Goal: Feedback & Contribution: Leave review/rating

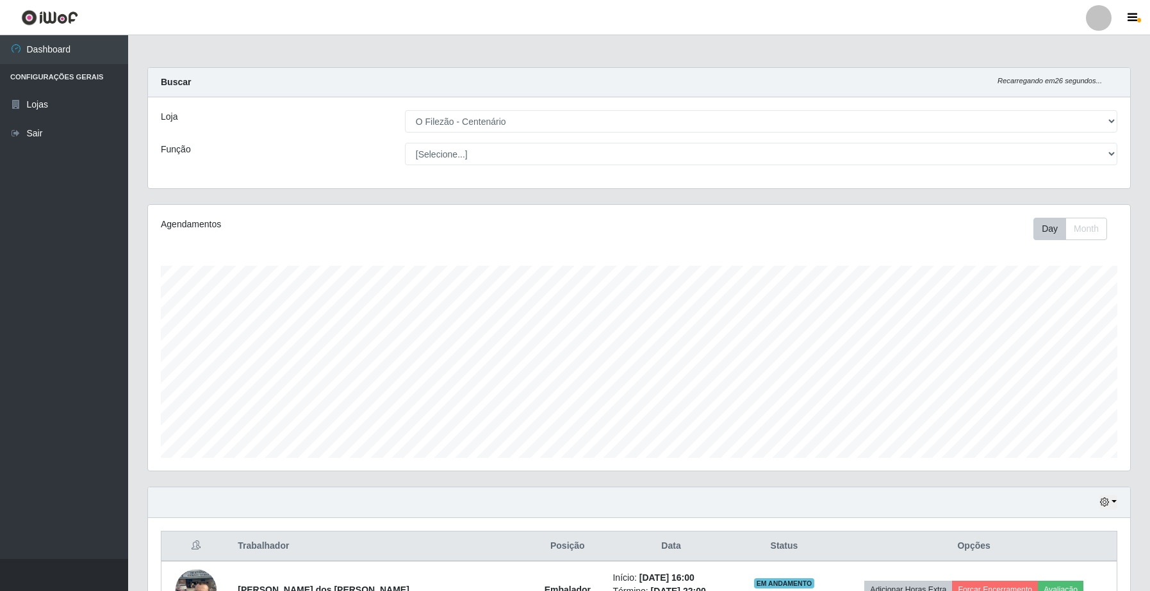
select select "203"
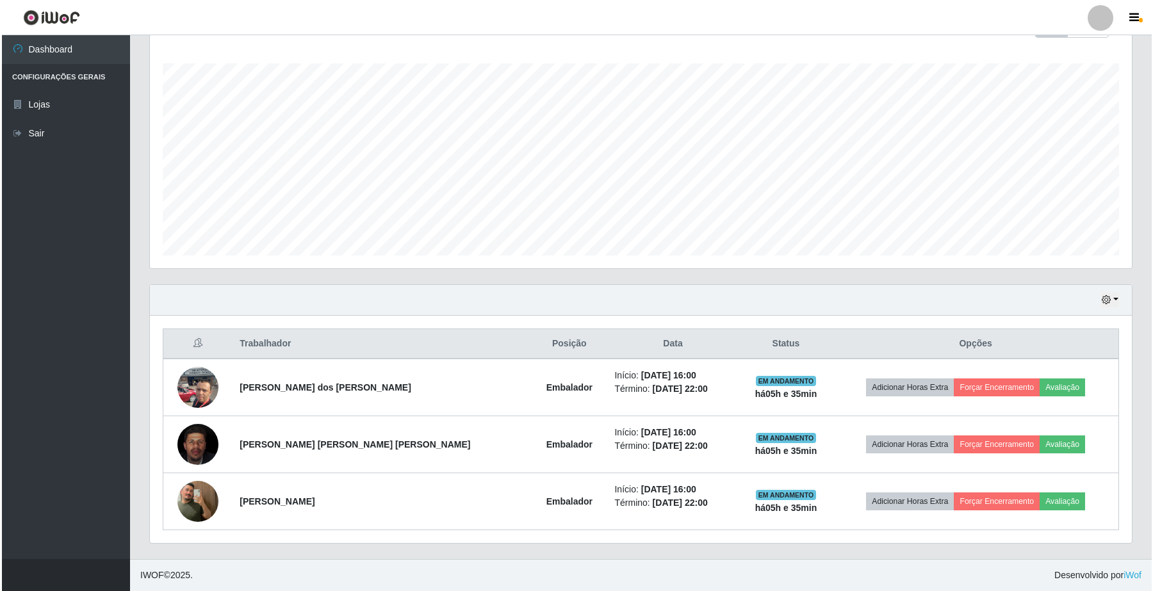
scroll to position [266, 981]
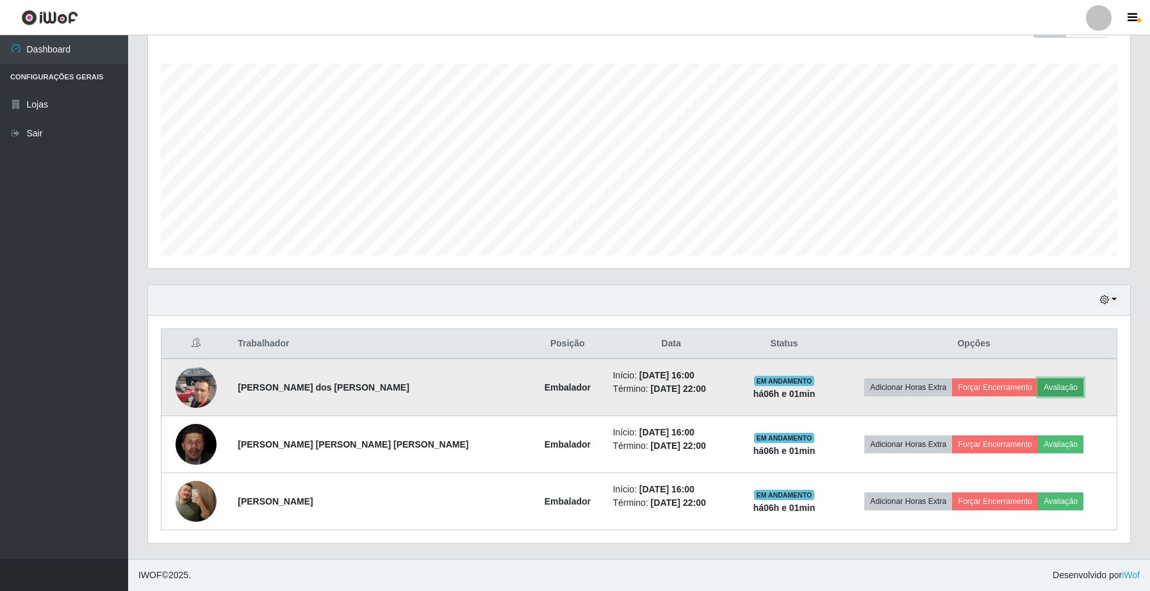
click at [1049, 389] on button "Avaliação" at bounding box center [1060, 388] width 45 height 18
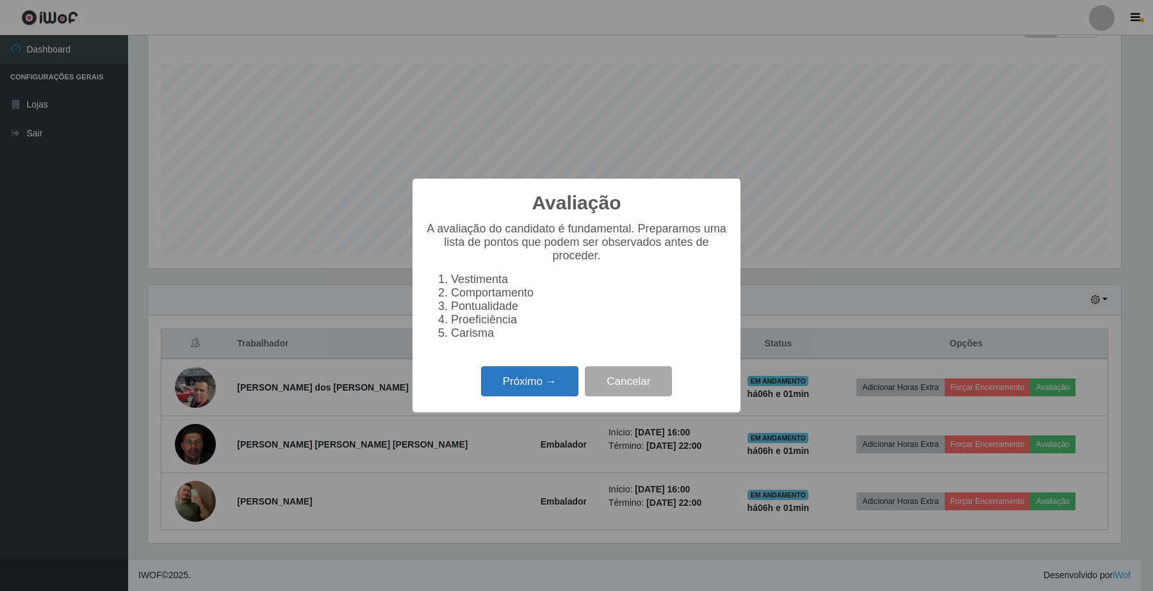
click at [506, 396] on button "Próximo →" at bounding box center [529, 381] width 97 height 30
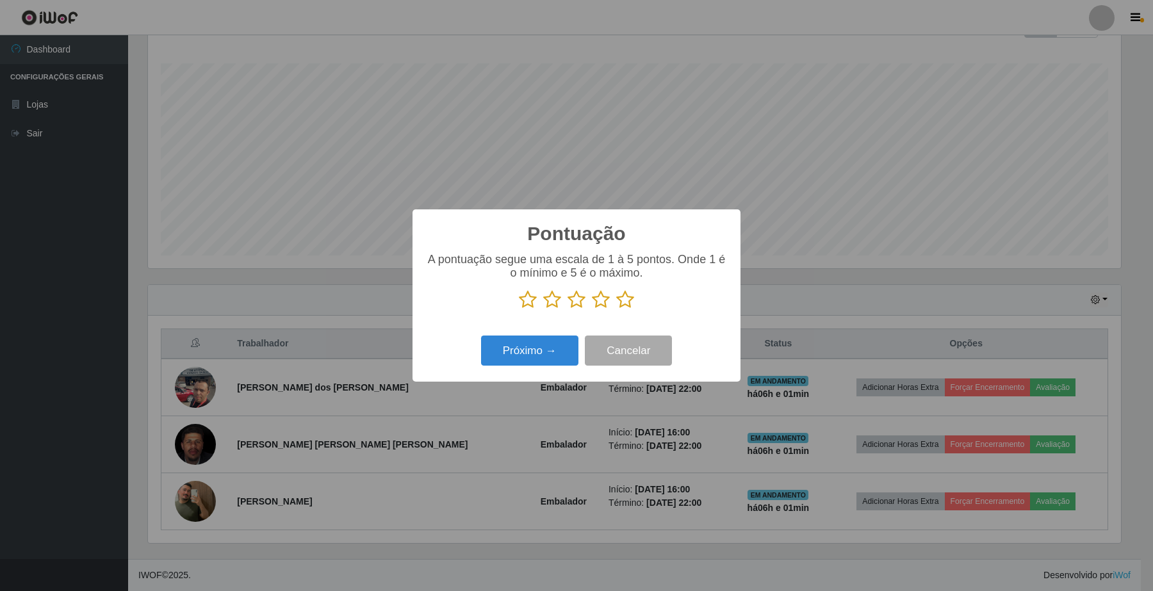
scroll to position [640233, 639526]
click at [623, 302] on icon at bounding box center [625, 299] width 18 height 19
click at [616, 309] on input "radio" at bounding box center [616, 309] width 0 height 0
click at [511, 343] on button "Próximo →" at bounding box center [529, 351] width 97 height 30
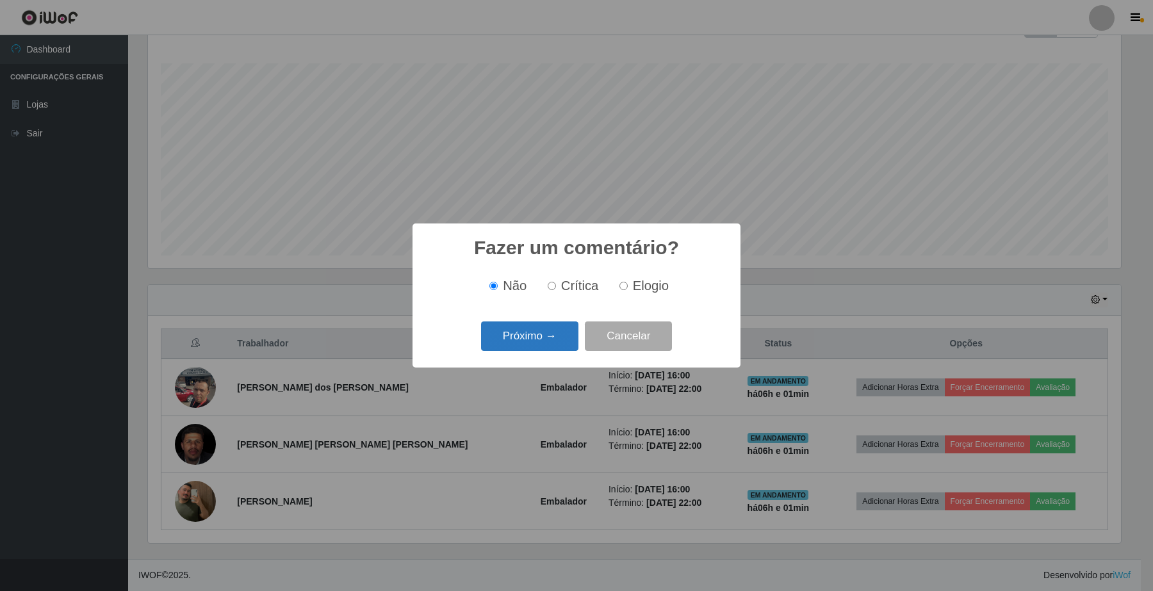
click at [513, 335] on button "Próximo →" at bounding box center [529, 337] width 97 height 30
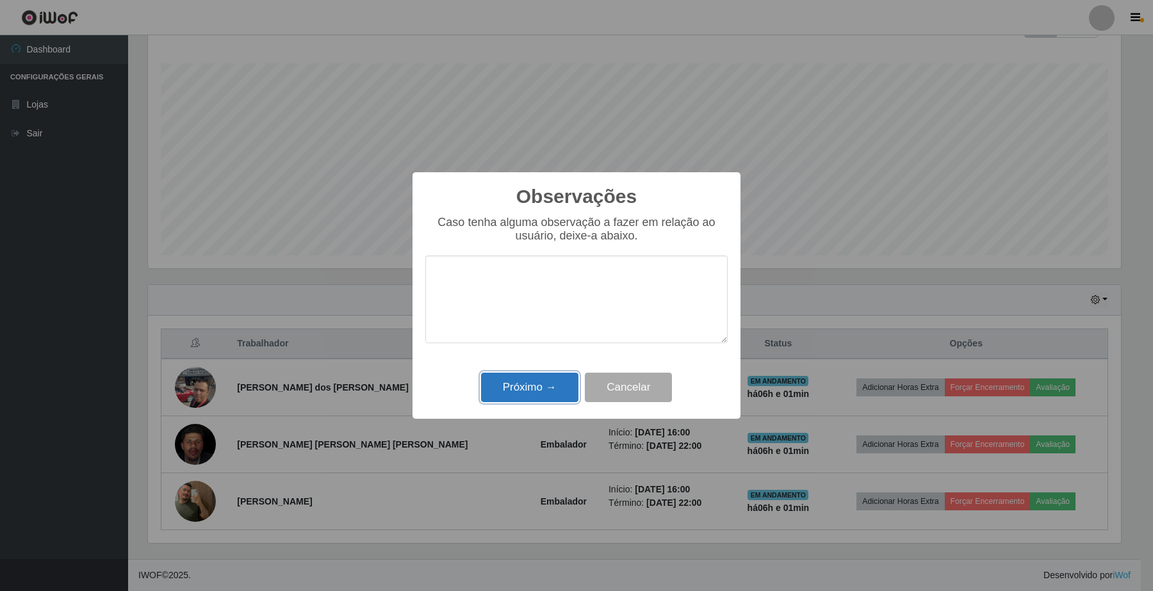
click at [550, 386] on button "Próximo →" at bounding box center [529, 388] width 97 height 30
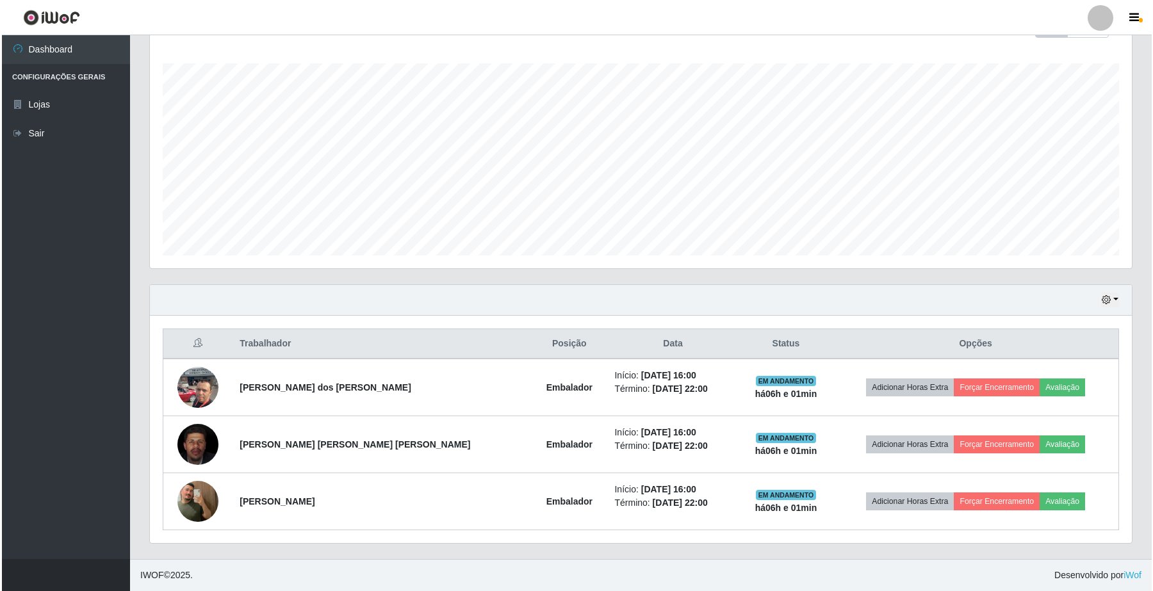
scroll to position [266, 981]
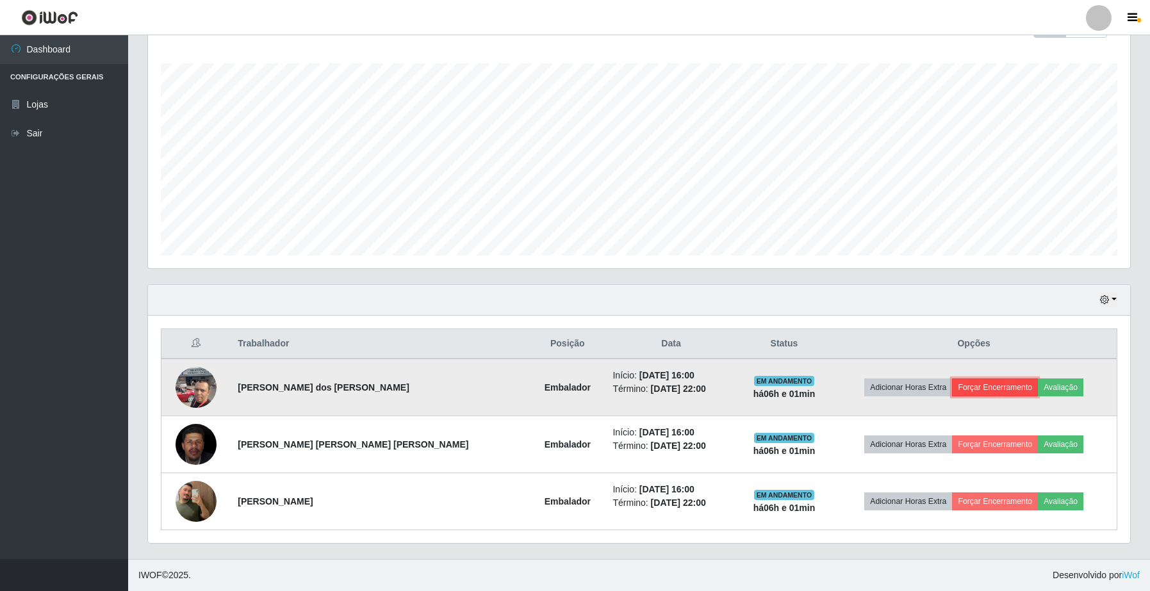
click at [975, 386] on button "Forçar Encerramento" at bounding box center [995, 388] width 86 height 18
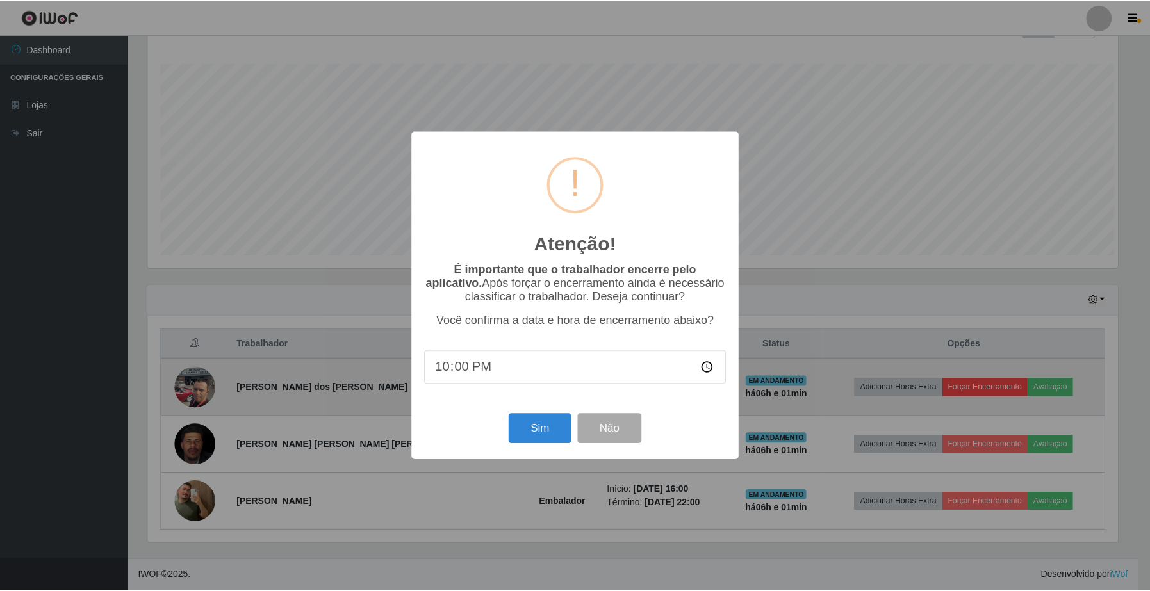
scroll to position [266, 972]
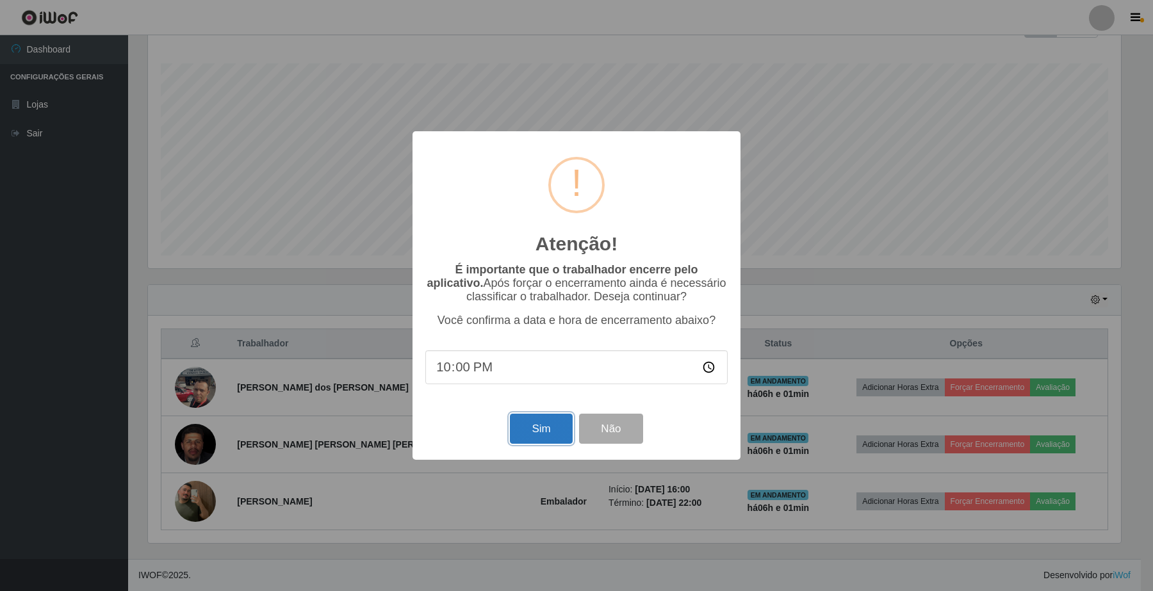
click at [540, 436] on button "Sim" at bounding box center [541, 429] width 62 height 30
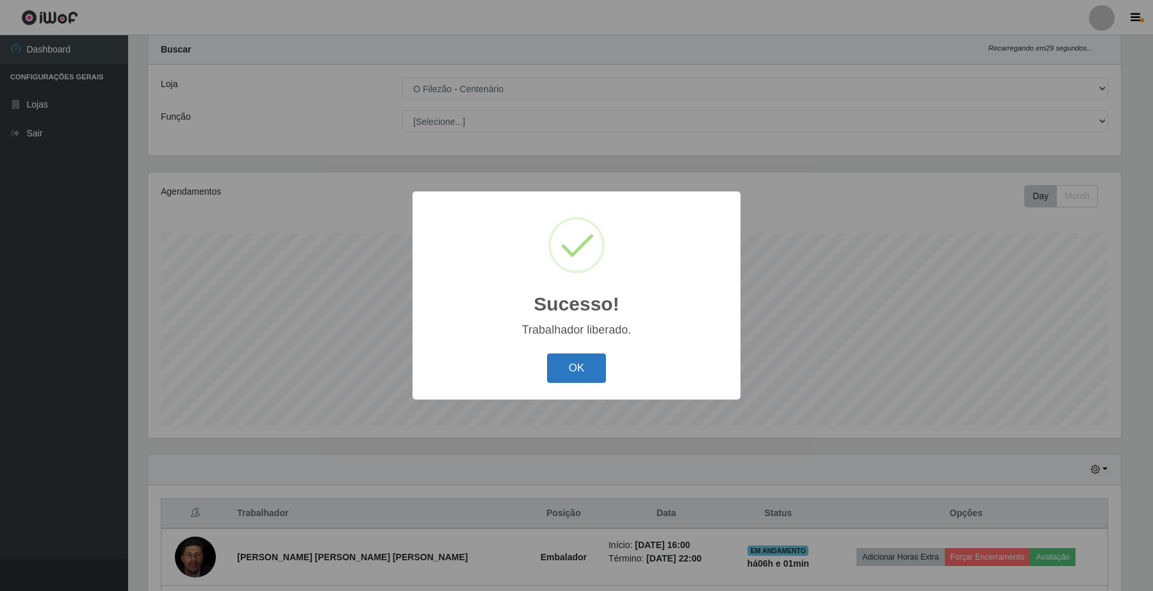
click at [562, 367] on button "OK" at bounding box center [577, 369] width 60 height 30
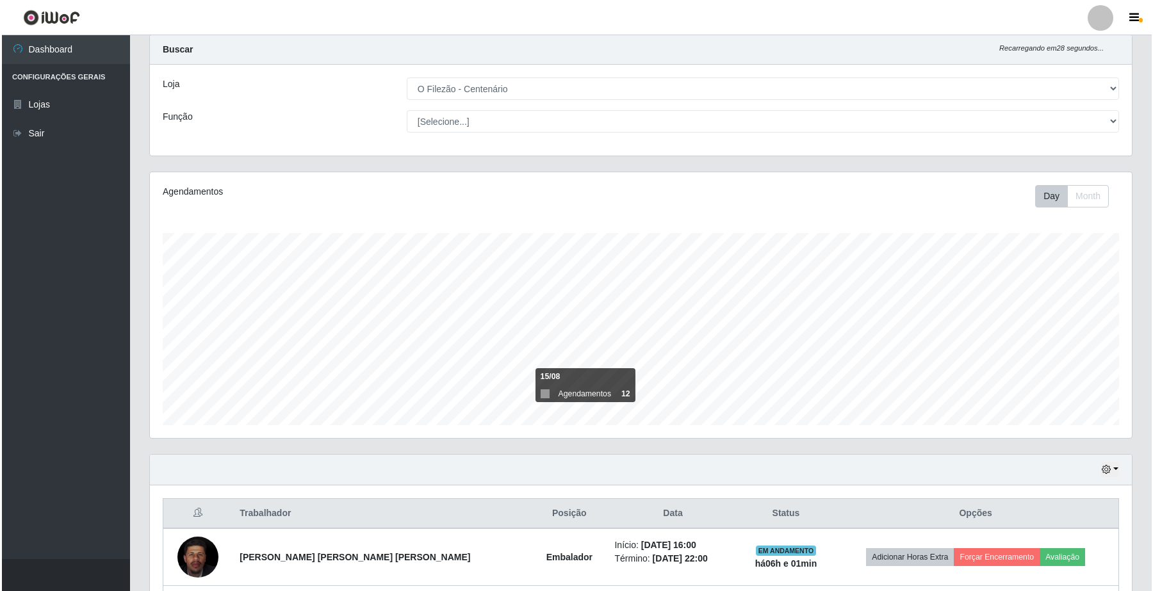
scroll to position [146, 0]
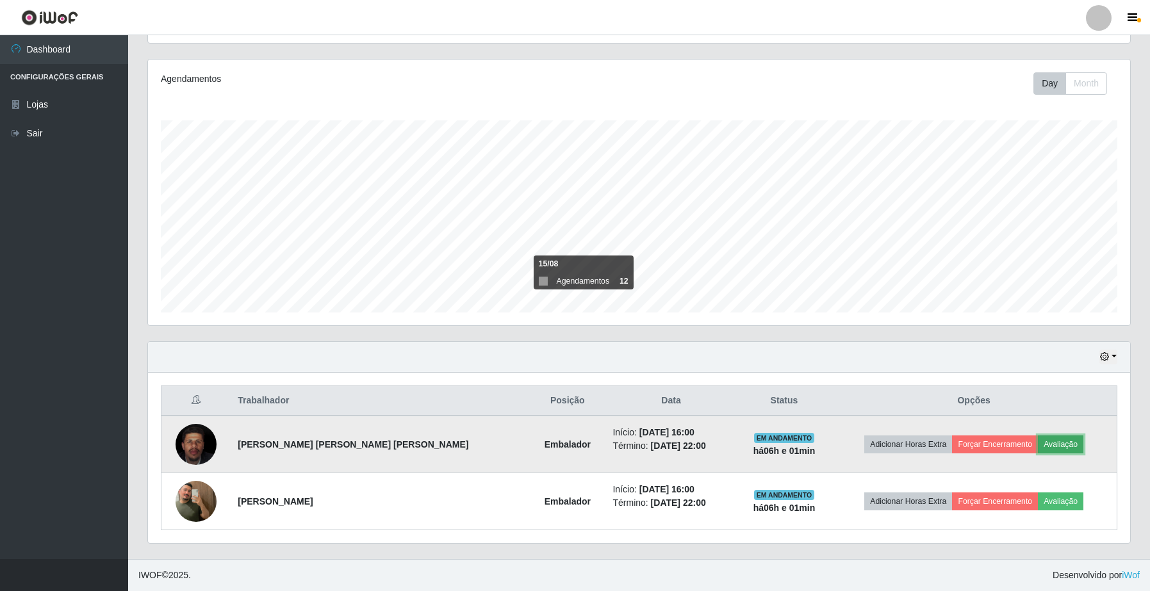
click at [1046, 446] on button "Avaliação" at bounding box center [1060, 445] width 45 height 18
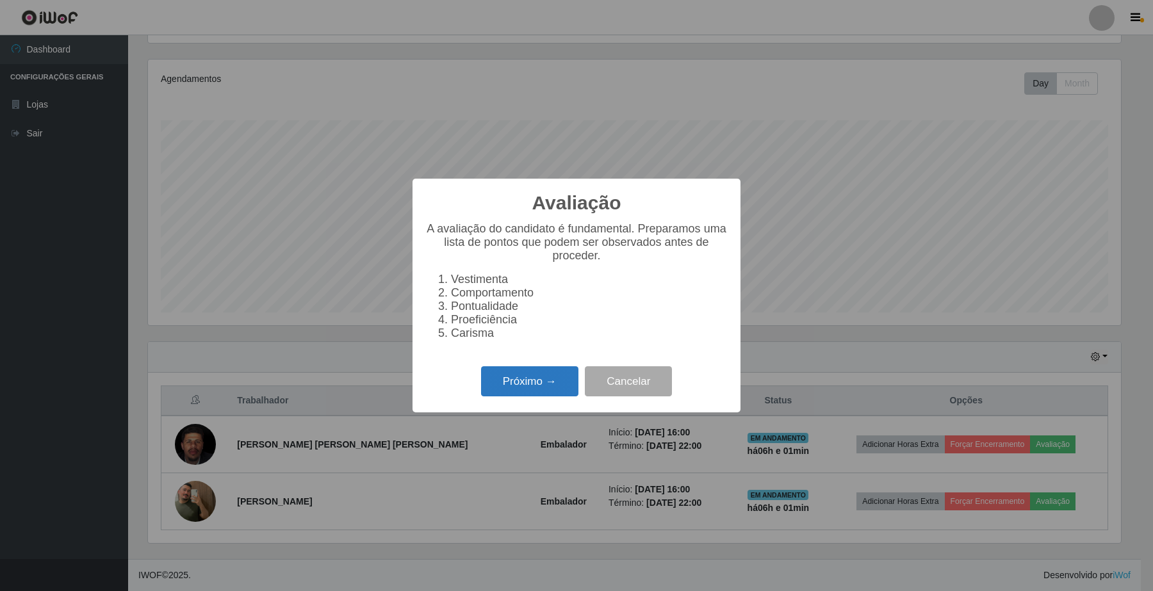
click at [498, 396] on button "Próximo →" at bounding box center [529, 381] width 97 height 30
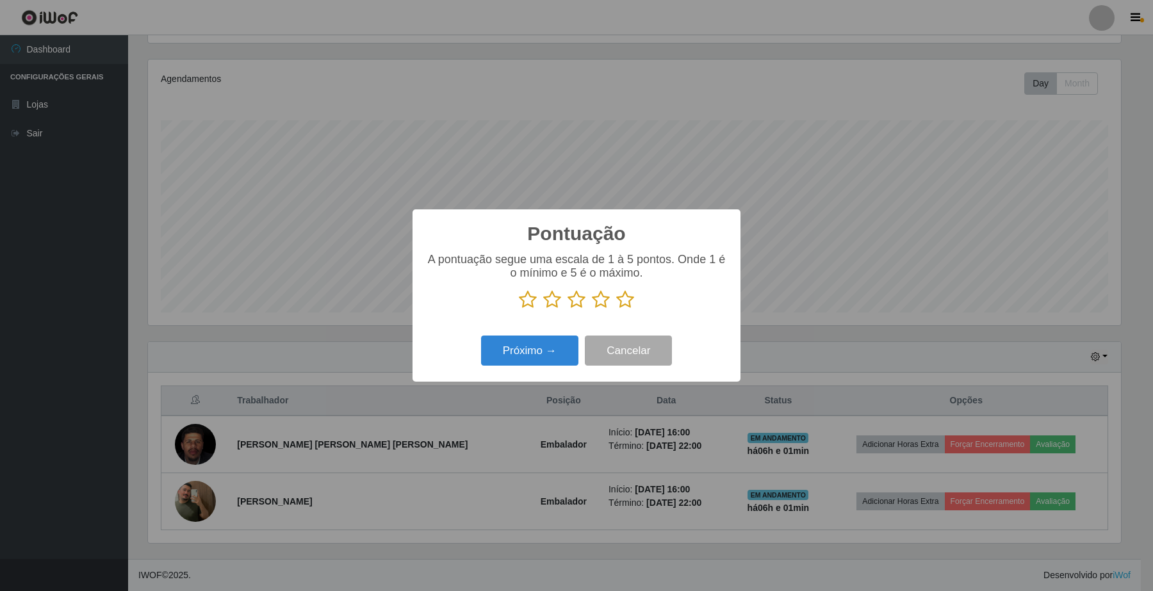
scroll to position [640233, 639526]
click at [621, 306] on icon at bounding box center [625, 299] width 18 height 19
click at [616, 309] on input "radio" at bounding box center [616, 309] width 0 height 0
click at [517, 346] on button "Próximo →" at bounding box center [529, 351] width 97 height 30
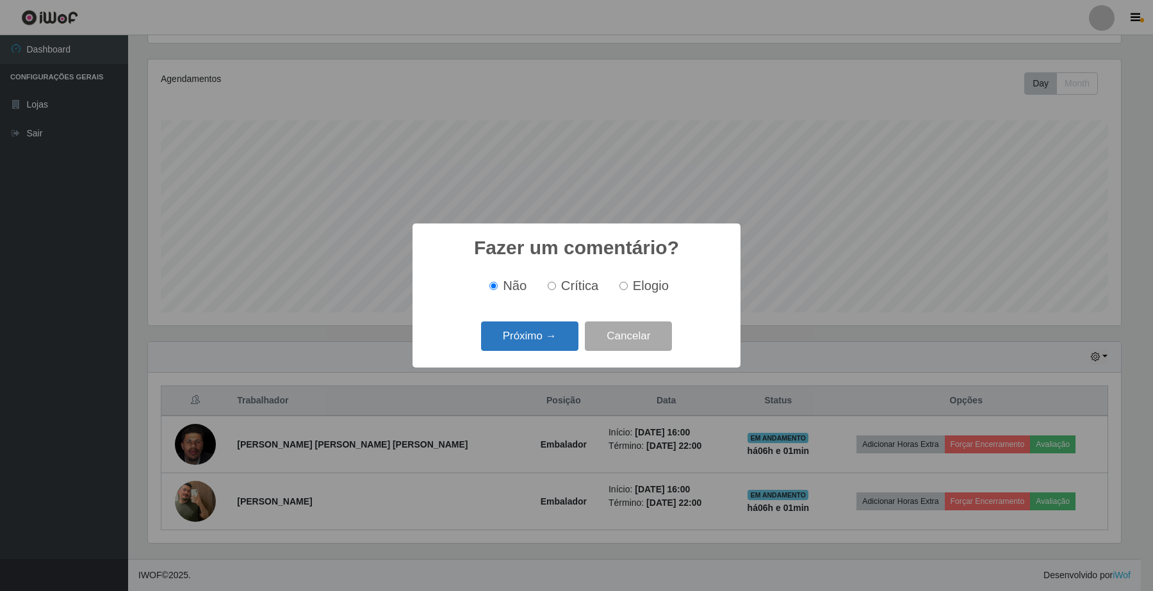
click at [523, 346] on button "Próximo →" at bounding box center [529, 337] width 97 height 30
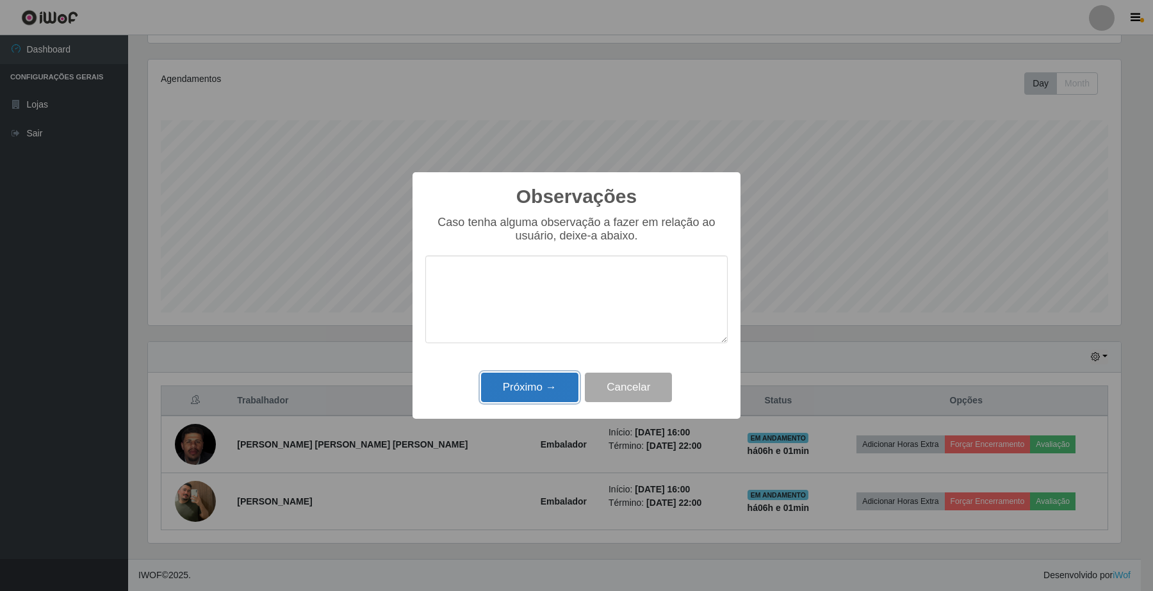
drag, startPoint x: 495, startPoint y: 394, endPoint x: 518, endPoint y: 389, distance: 23.0
click at [497, 395] on button "Próximo →" at bounding box center [529, 388] width 97 height 30
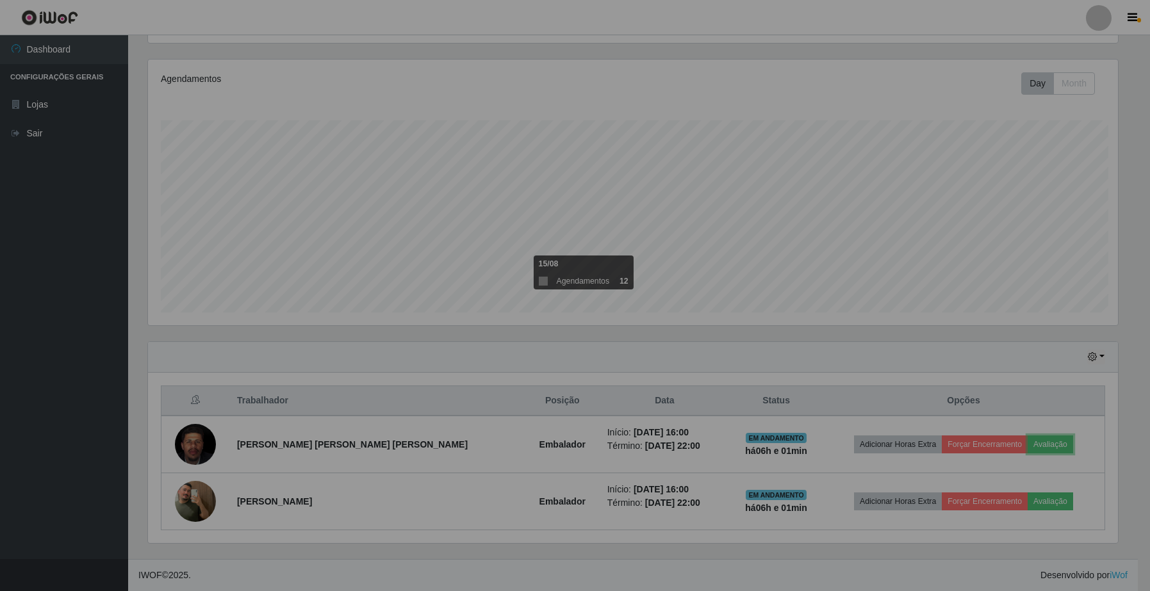
scroll to position [266, 981]
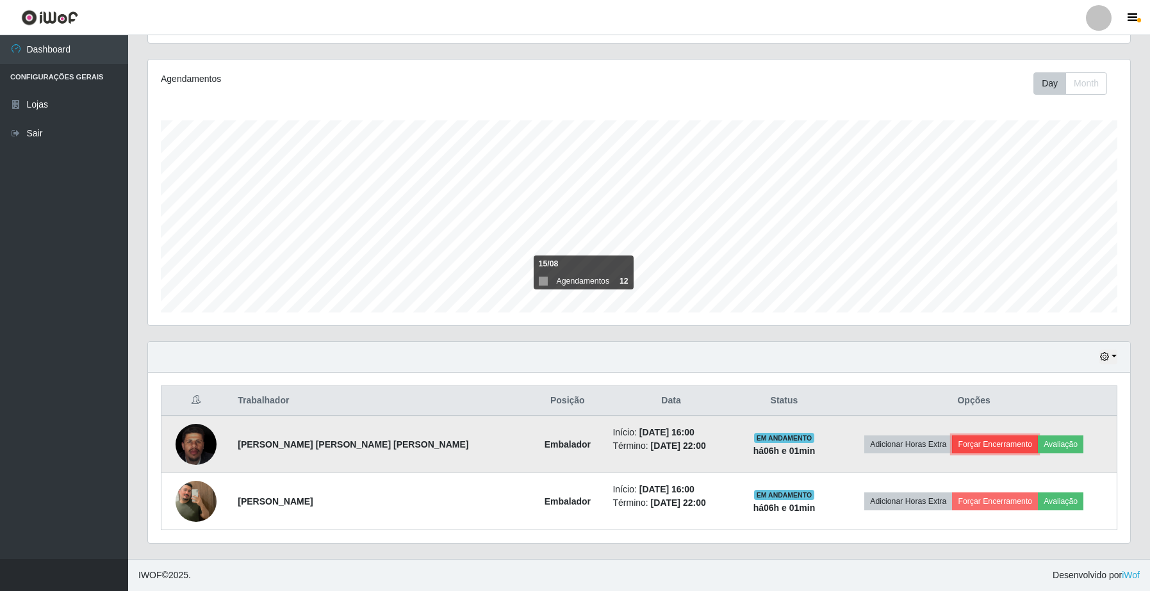
click at [998, 444] on button "Forçar Encerramento" at bounding box center [995, 445] width 86 height 18
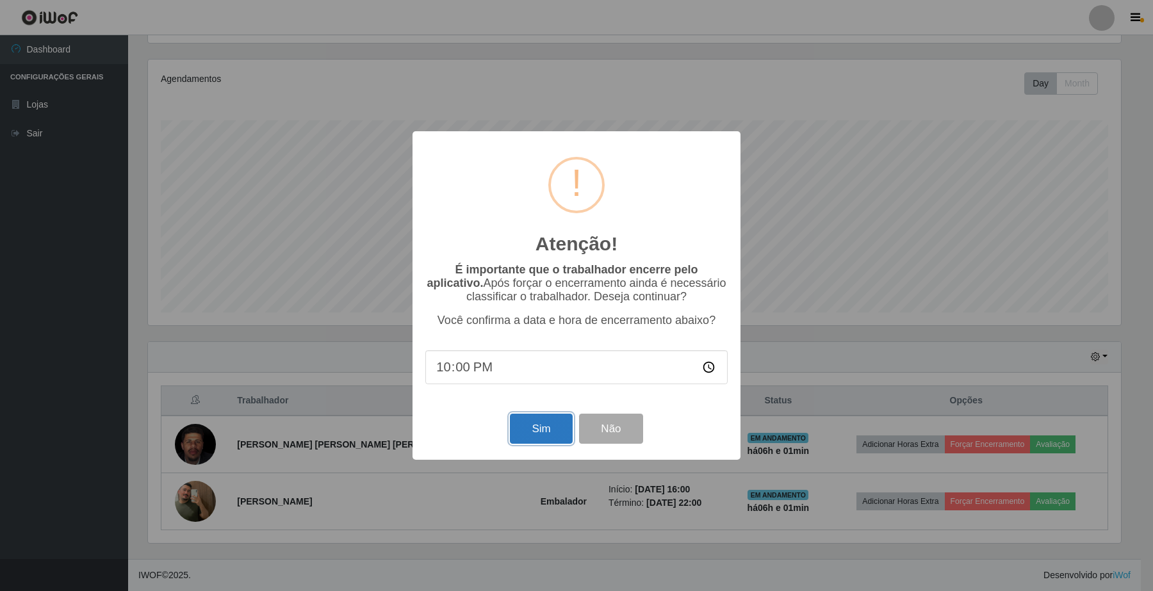
click at [539, 428] on button "Sim" at bounding box center [541, 429] width 62 height 30
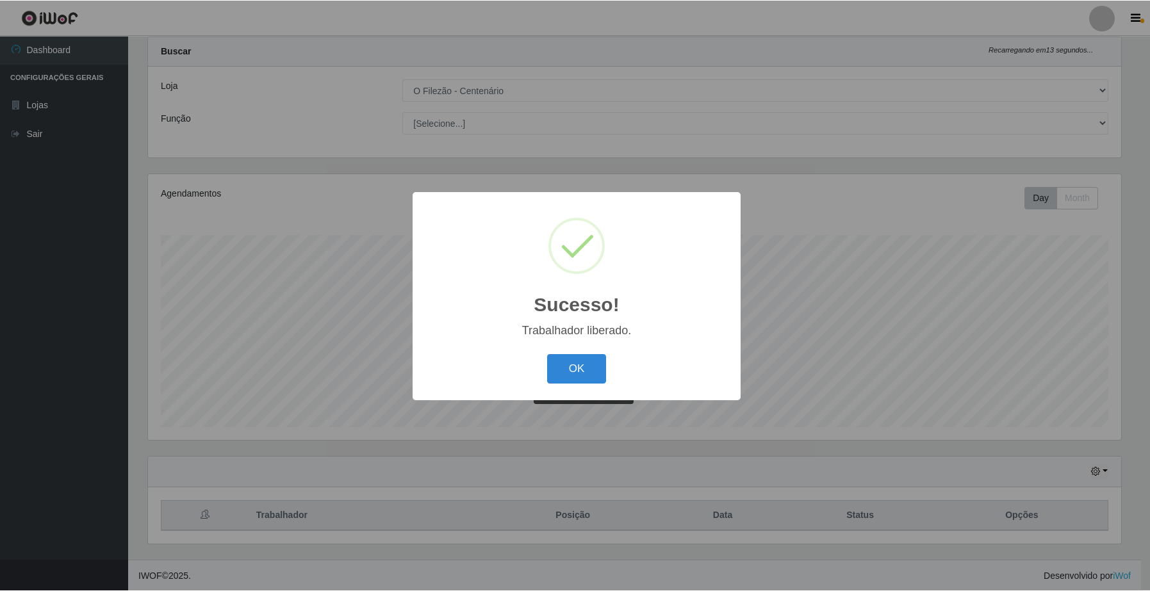
scroll to position [0, 0]
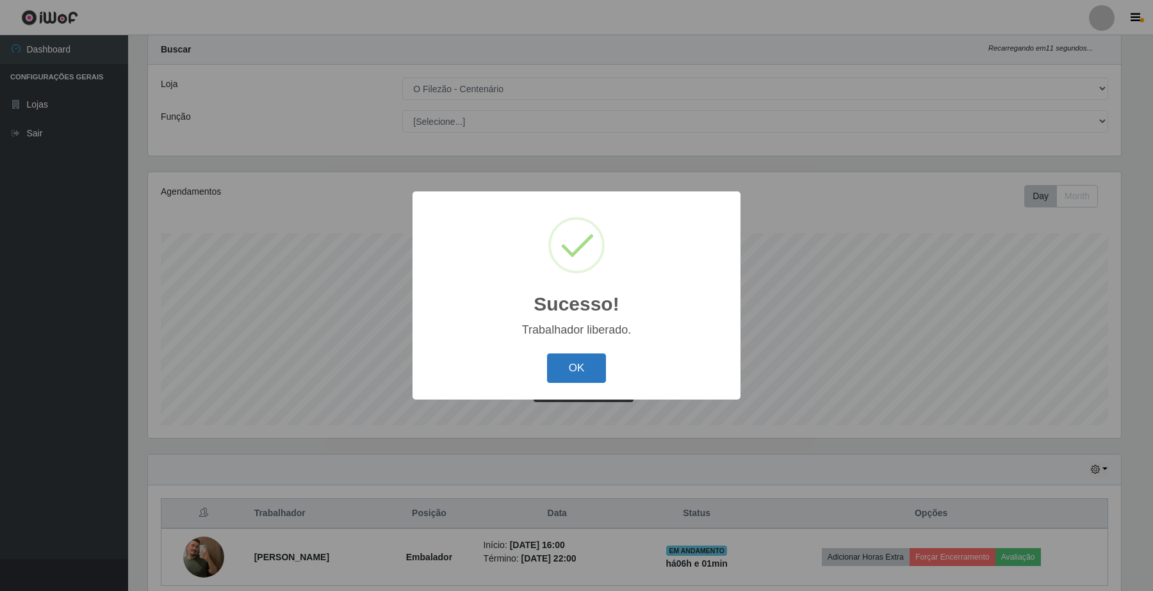
click at [556, 370] on button "OK" at bounding box center [577, 369] width 60 height 30
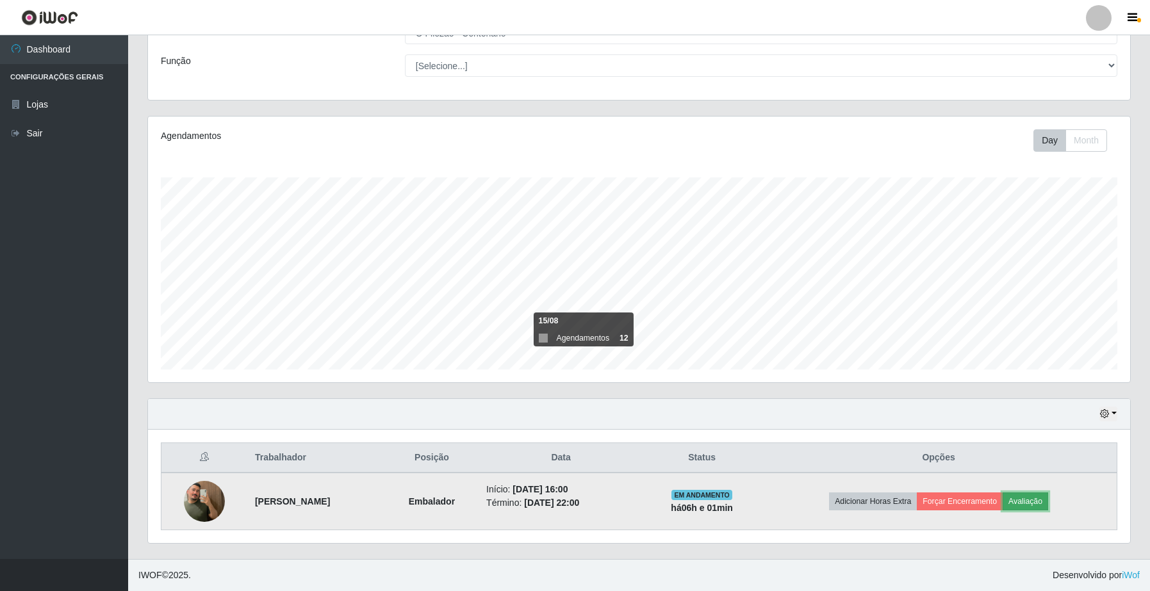
click at [1045, 506] on button "Avaliação" at bounding box center [1024, 502] width 45 height 18
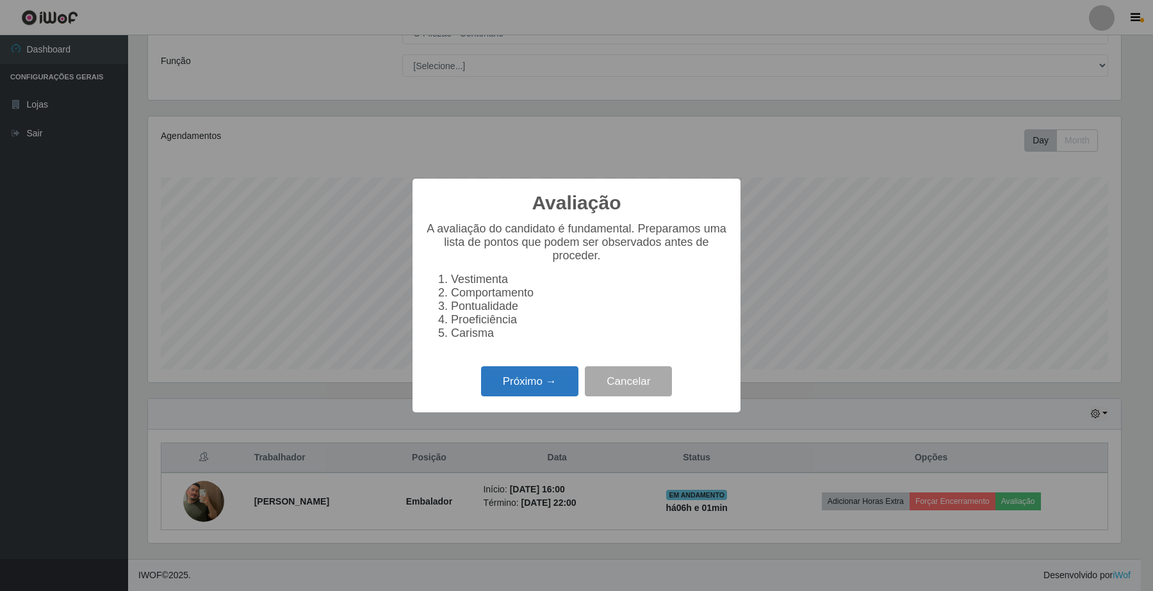
click at [533, 380] on button "Próximo →" at bounding box center [529, 381] width 97 height 30
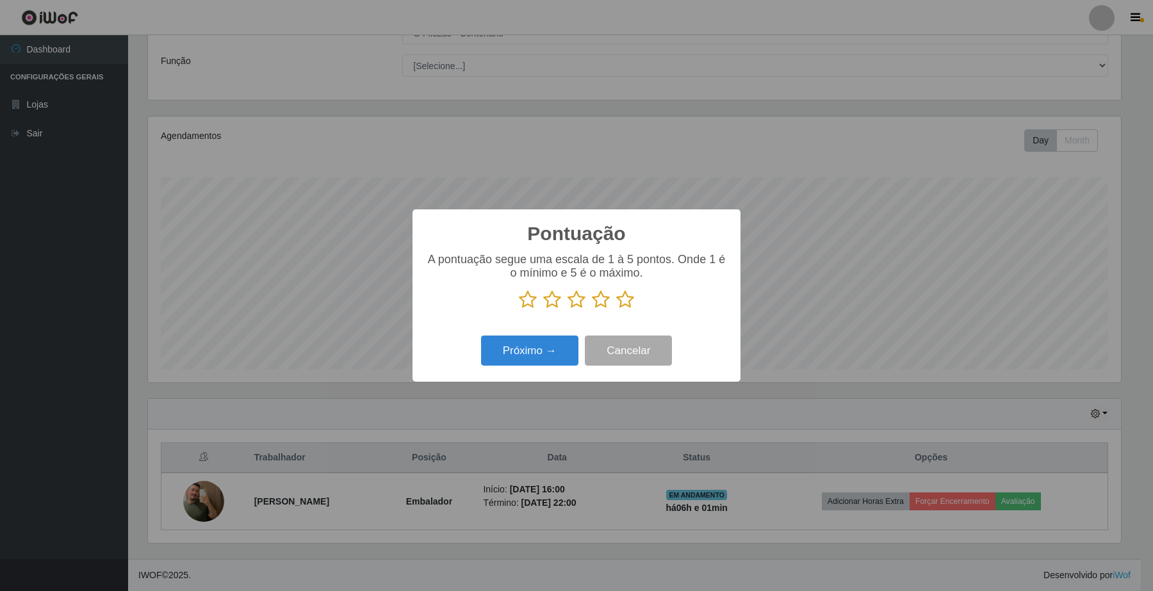
click at [621, 302] on icon at bounding box center [625, 299] width 18 height 19
click at [616, 309] on input "radio" at bounding box center [616, 309] width 0 height 0
click at [549, 353] on button "Próximo →" at bounding box center [529, 351] width 97 height 30
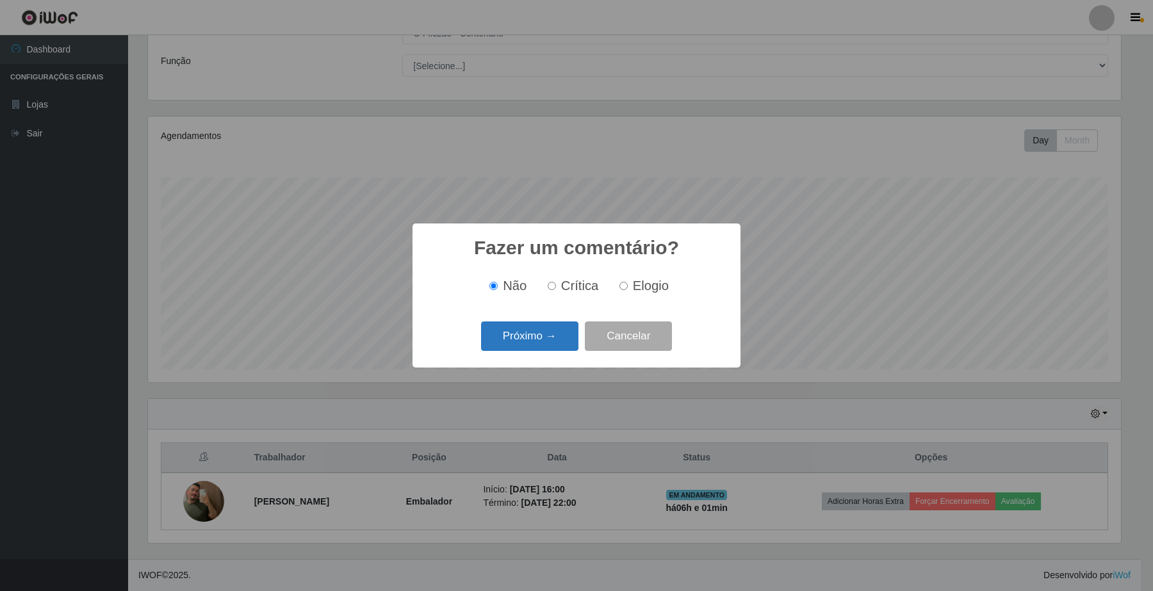
click at [552, 339] on button "Próximo →" at bounding box center [529, 337] width 97 height 30
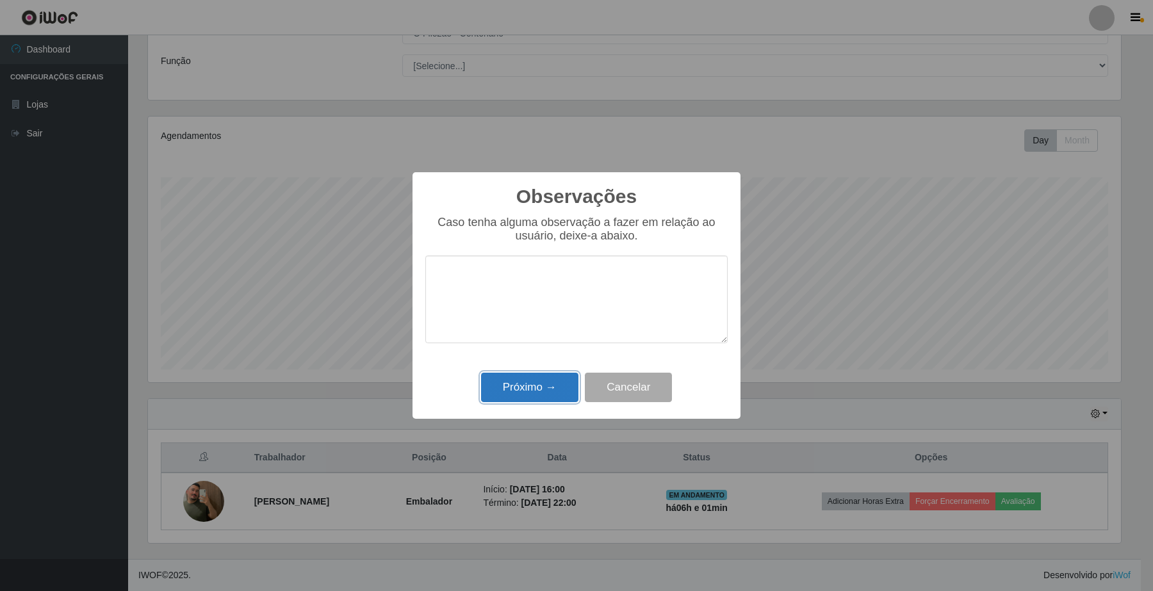
click at [523, 380] on button "Próximo →" at bounding box center [529, 388] width 97 height 30
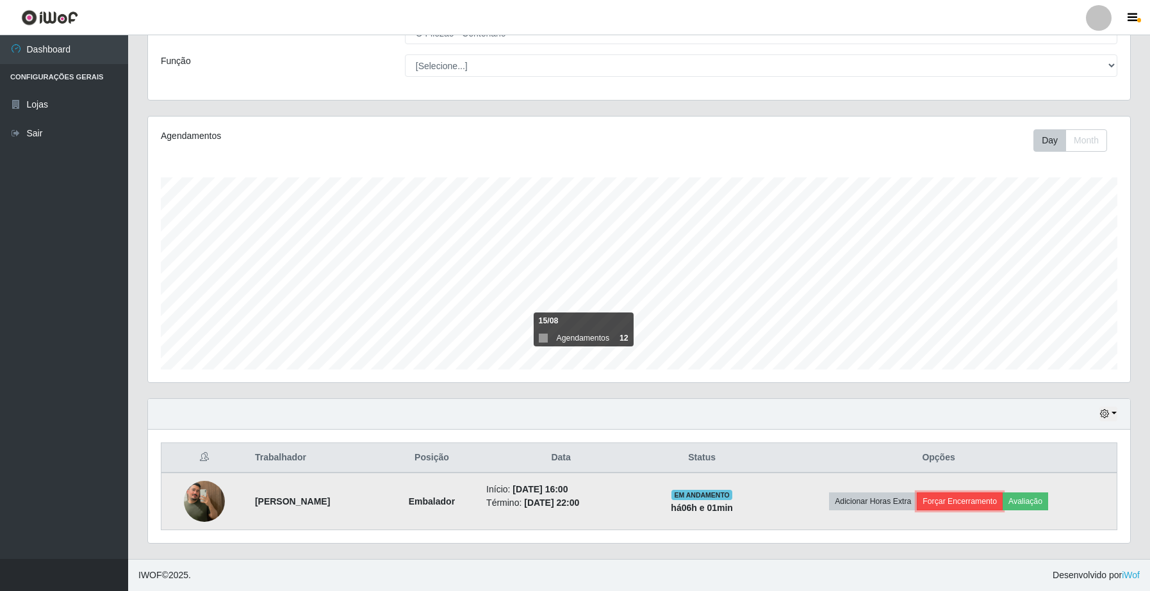
click at [970, 497] on button "Forçar Encerramento" at bounding box center [960, 502] width 86 height 18
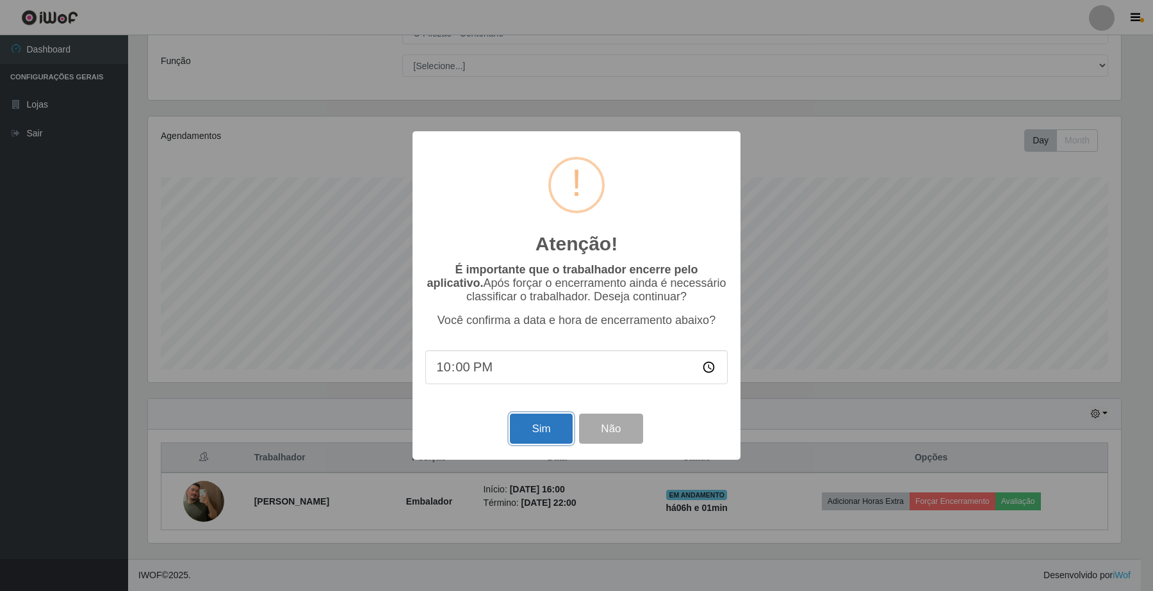
click at [564, 426] on button "Sim" at bounding box center [541, 429] width 62 height 30
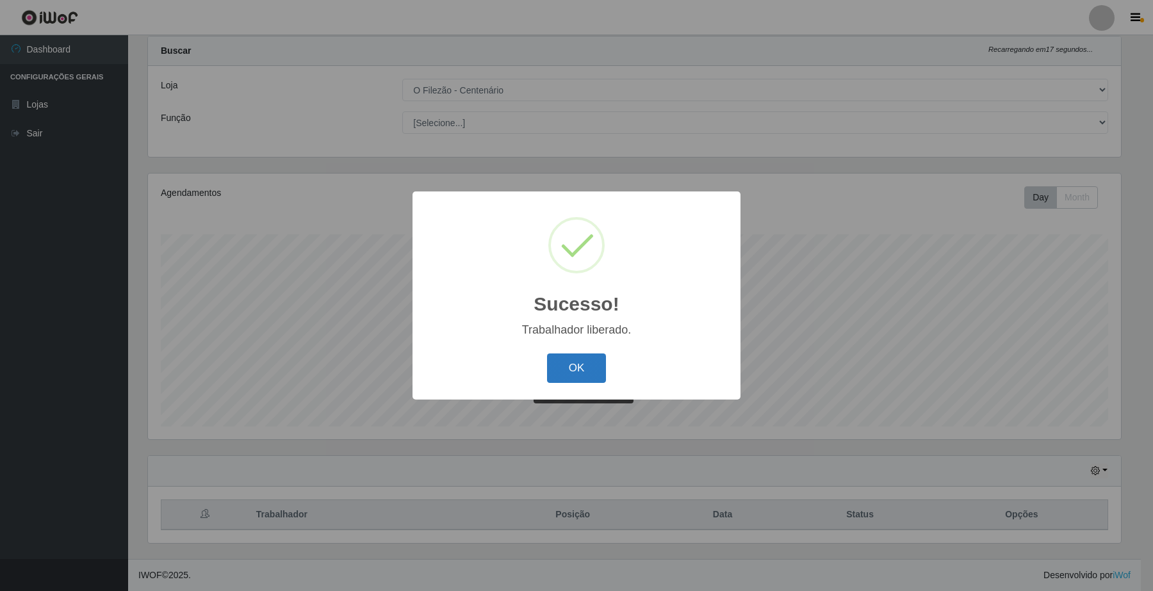
click at [580, 366] on button "OK" at bounding box center [577, 369] width 60 height 30
